Goal: Check status: Check status

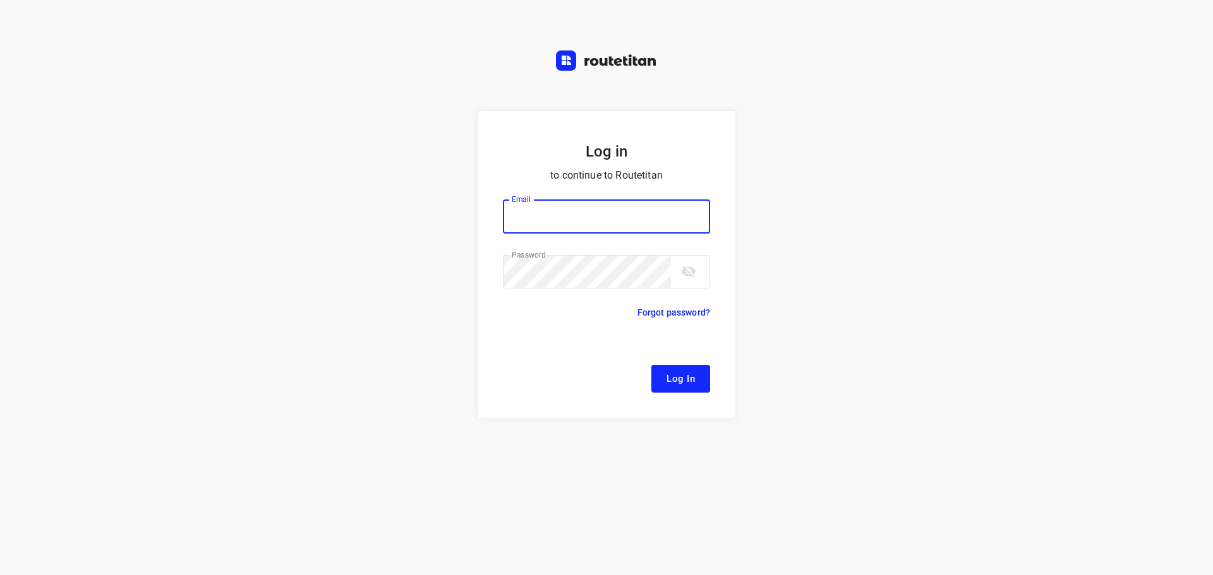
type input "[EMAIL_ADDRESS][DOMAIN_NAME]"
click at [680, 382] on span "Log In" at bounding box center [680, 379] width 28 height 16
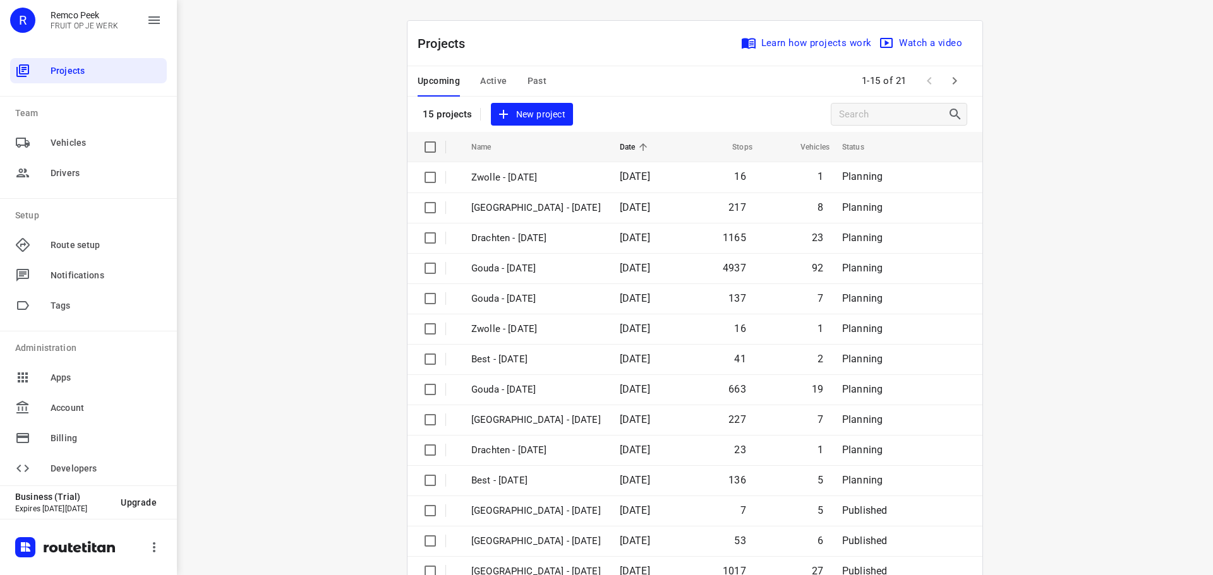
click at [527, 77] on span "Past" at bounding box center [537, 81] width 20 height 16
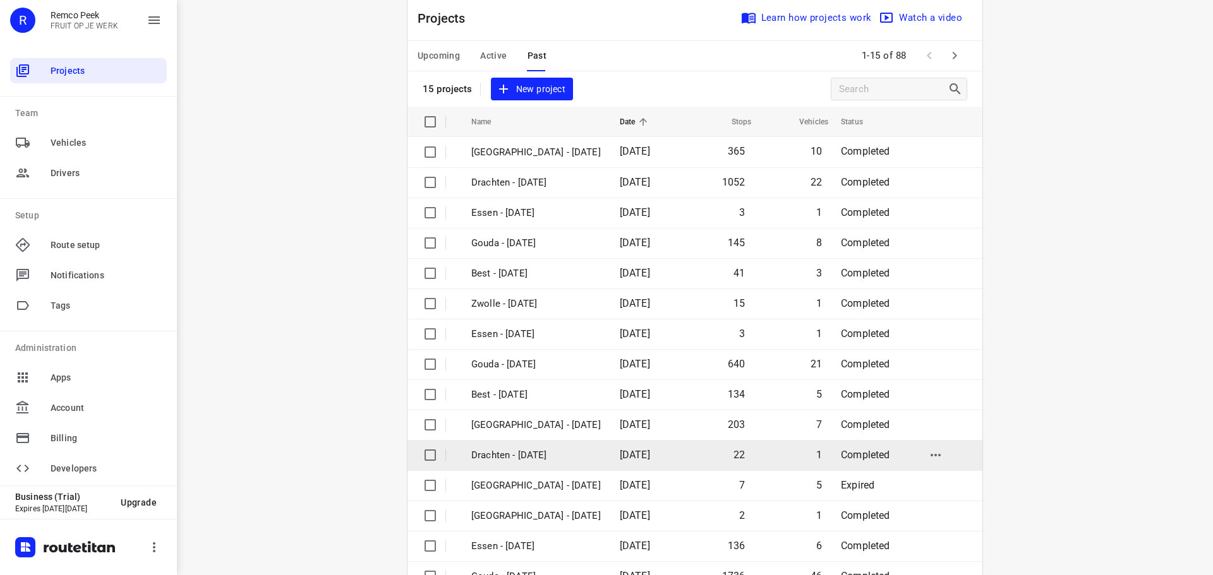
scroll to position [63, 0]
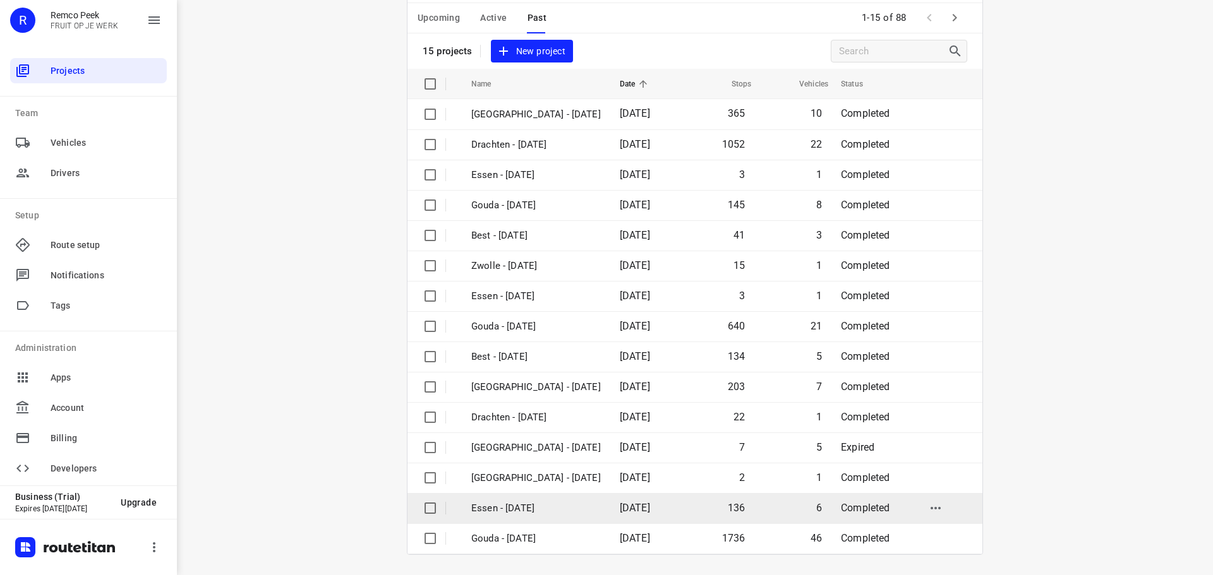
click at [508, 513] on p "Essen - [DATE]" at bounding box center [535, 508] width 129 height 15
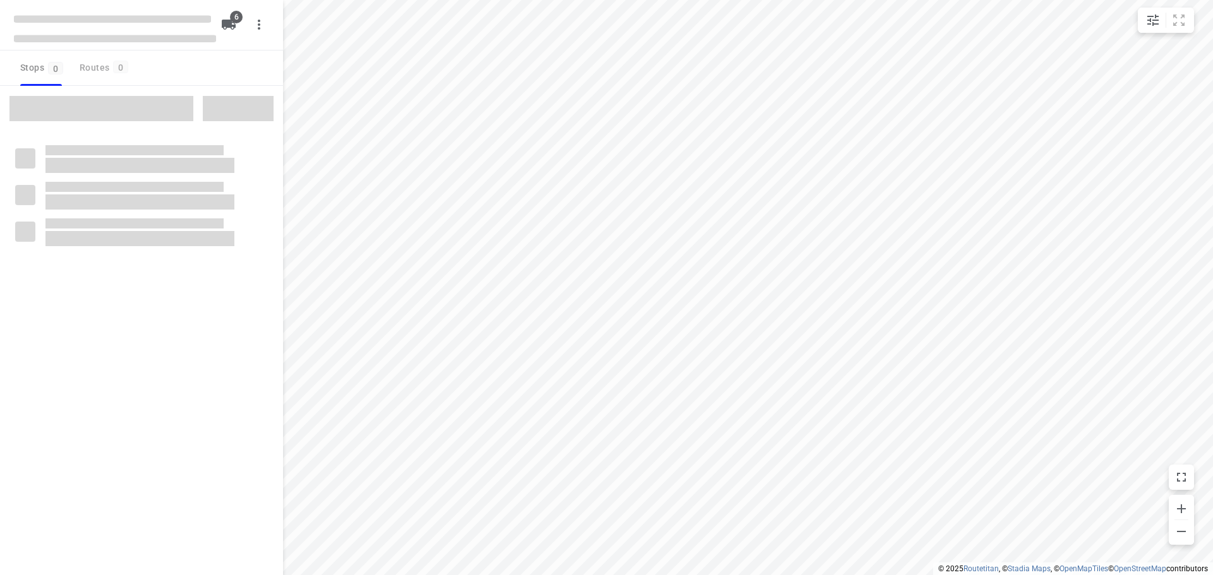
checkbox input "true"
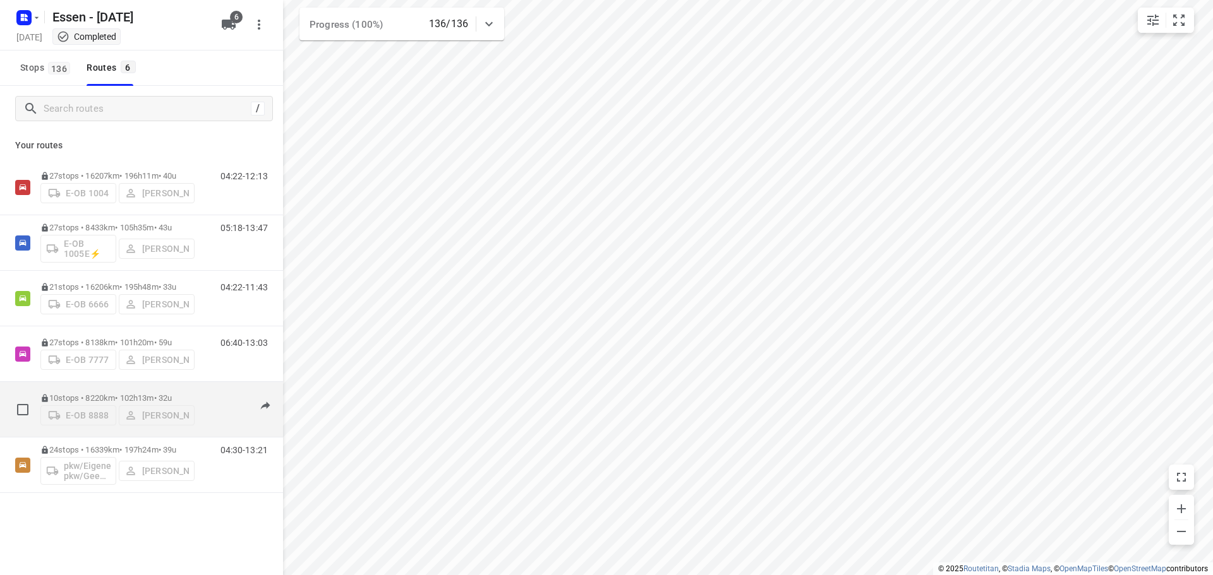
click at [161, 403] on div "E-OB 8888 [PERSON_NAME]" at bounding box center [117, 414] width 154 height 23
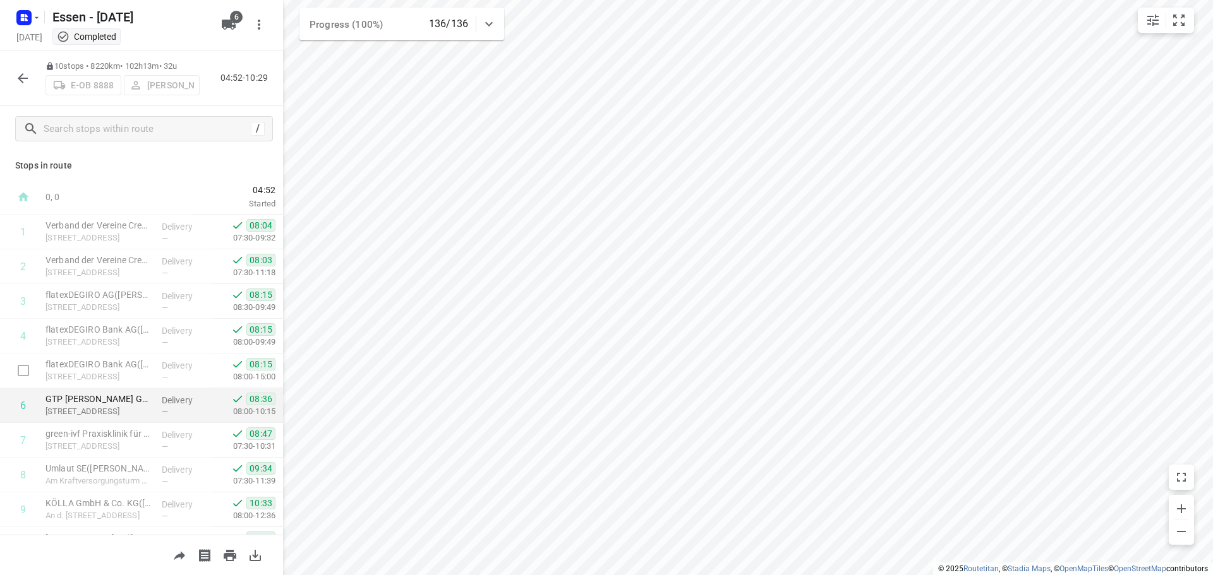
scroll to position [62, 0]
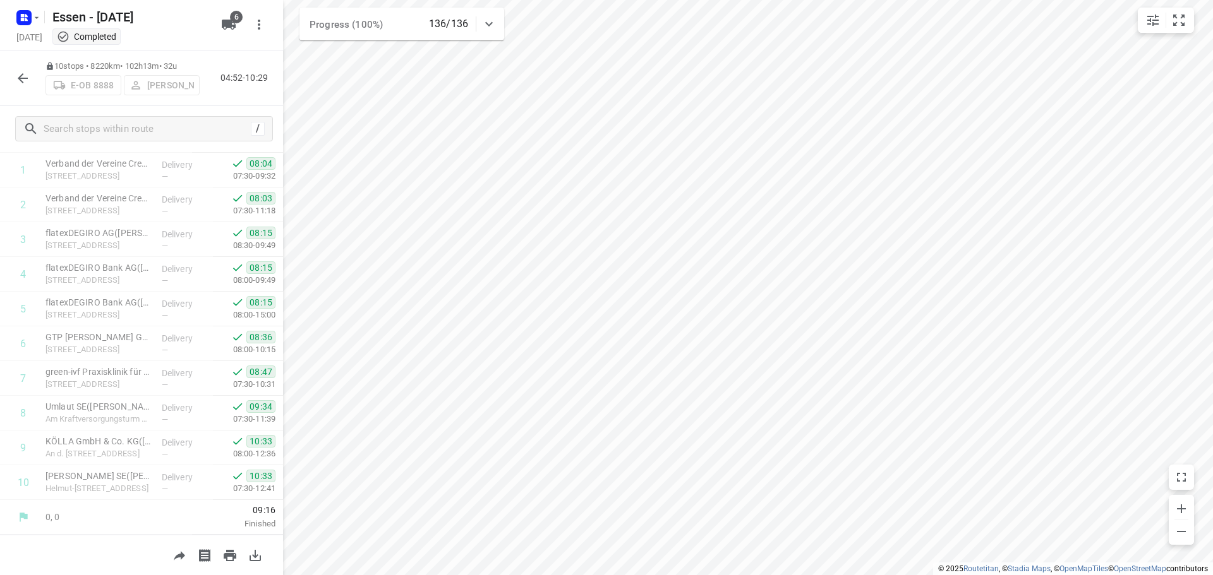
click at [23, 83] on icon "button" at bounding box center [22, 78] width 15 height 15
